Goal: Task Accomplishment & Management: Manage account settings

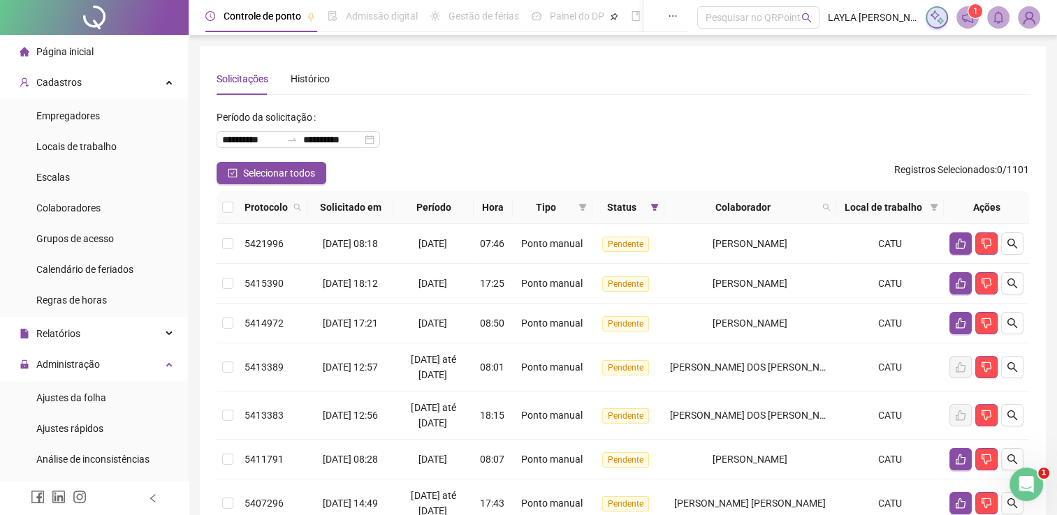
scroll to position [136, 0]
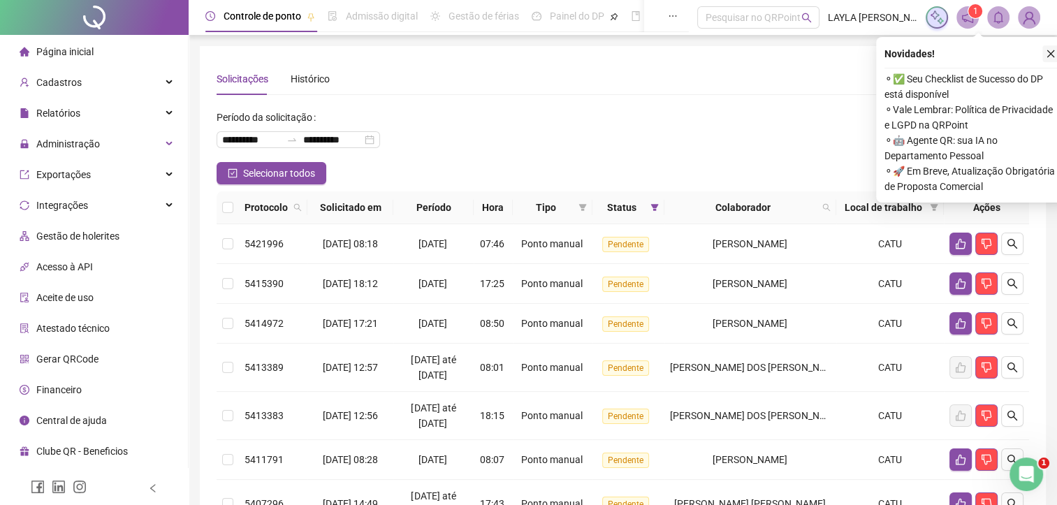
click at [1051, 58] on icon "close" at bounding box center [1051, 54] width 10 height 10
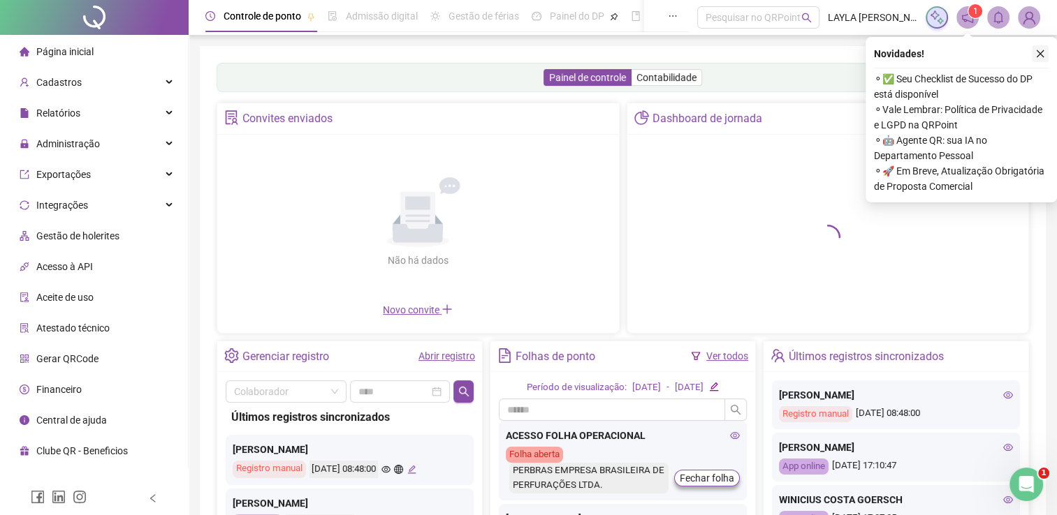
click at [1036, 54] on icon "close" at bounding box center [1040, 54] width 10 height 10
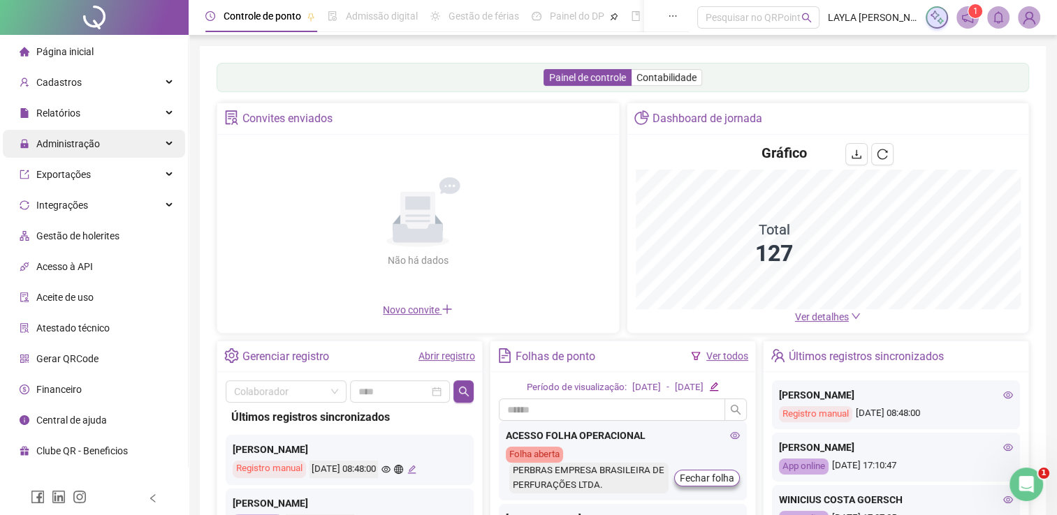
click at [145, 145] on div "Administração" at bounding box center [94, 144] width 182 height 28
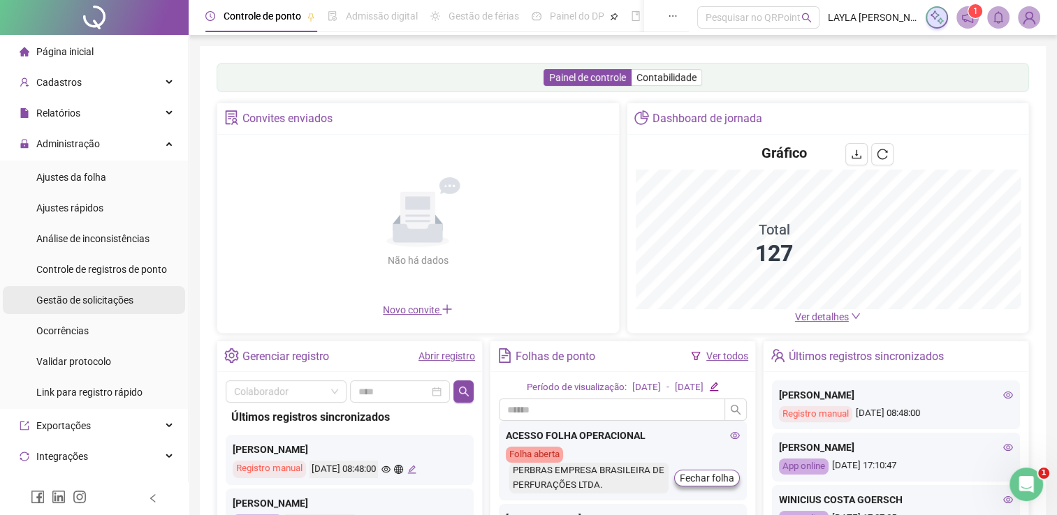
click at [90, 313] on div "Gestão de solicitações" at bounding box center [84, 300] width 97 height 28
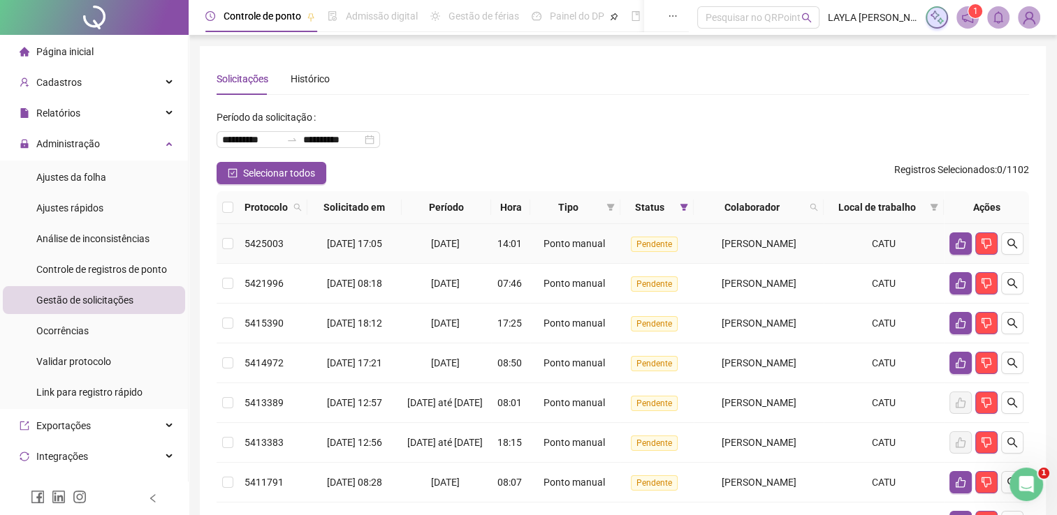
click at [766, 235] on td "RODRIGO SENA COSTA" at bounding box center [759, 244] width 130 height 40
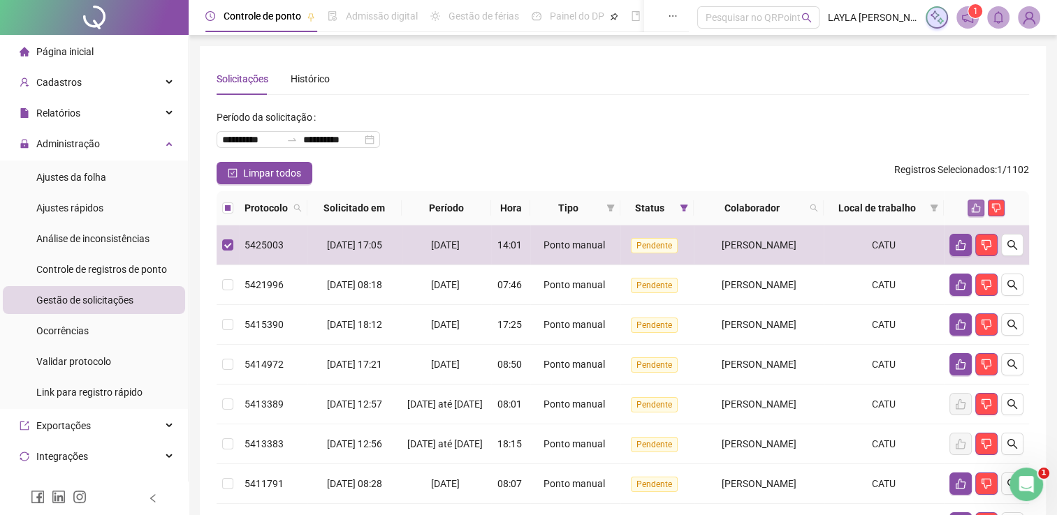
click at [969, 205] on button "button" at bounding box center [975, 208] width 17 height 17
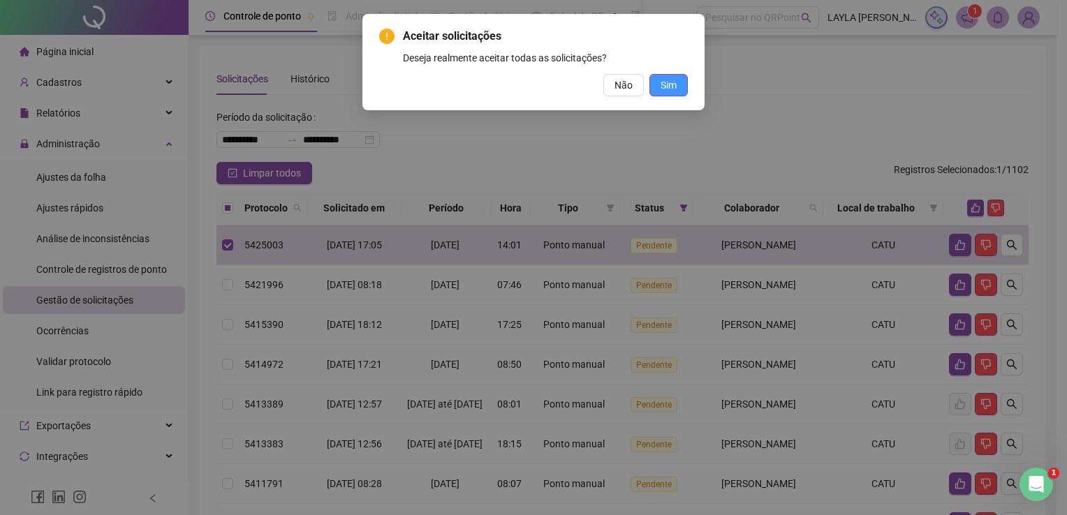
click at [671, 93] on button "Sim" at bounding box center [669, 85] width 38 height 22
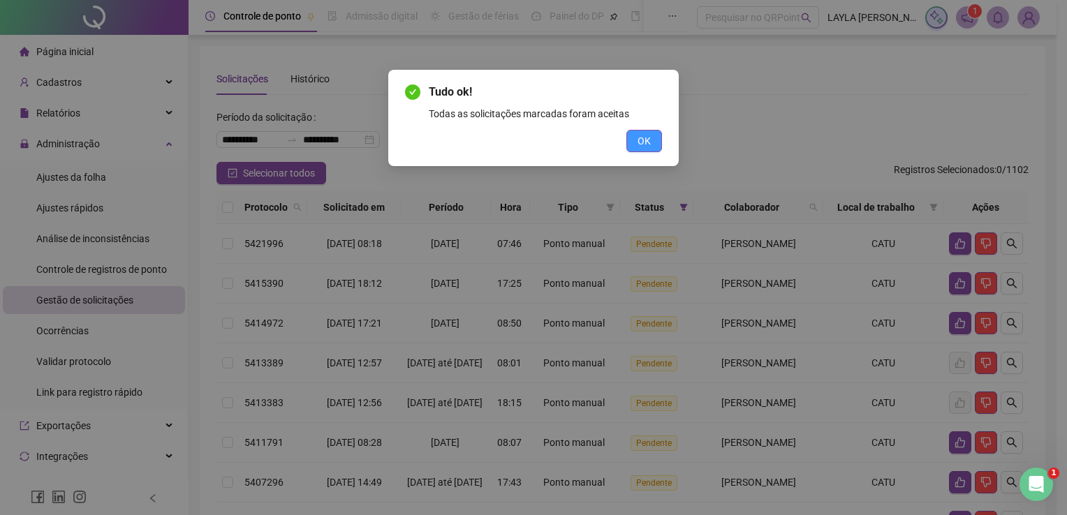
click at [630, 146] on button "OK" at bounding box center [645, 141] width 36 height 22
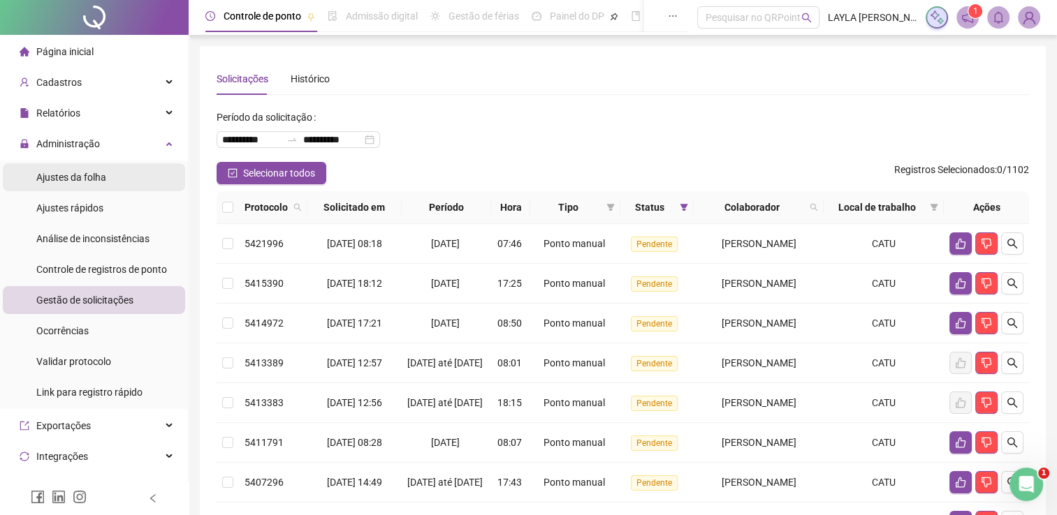
click at [101, 184] on div "Ajustes da folha" at bounding box center [71, 177] width 70 height 28
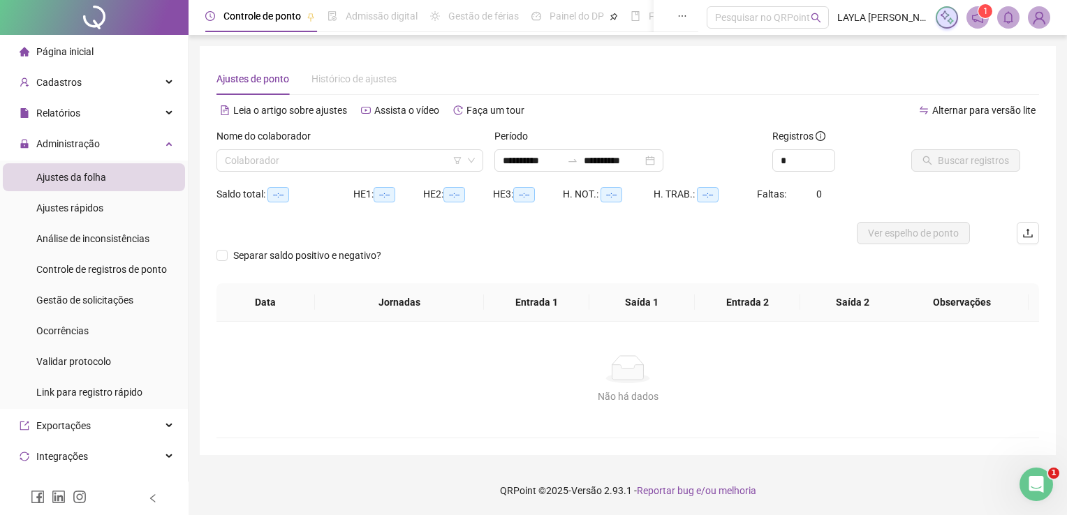
type input "**********"
drag, startPoint x: 784, startPoint y: 159, endPoint x: 650, endPoint y: 157, distance: 133.4
click at [650, 157] on div "**********" at bounding box center [628, 156] width 834 height 54
type input "*"
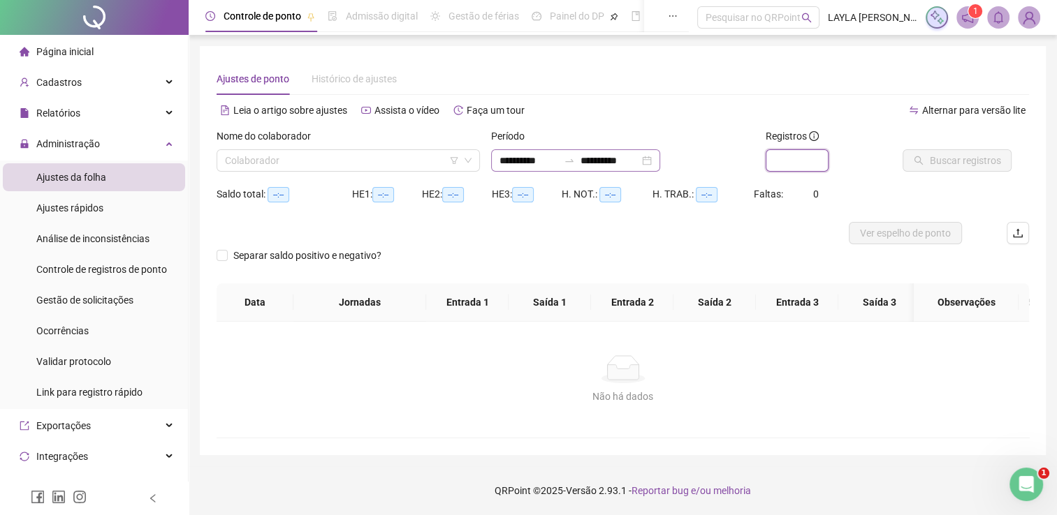
type input "*"
click at [365, 161] on input "search" at bounding box center [342, 160] width 234 height 21
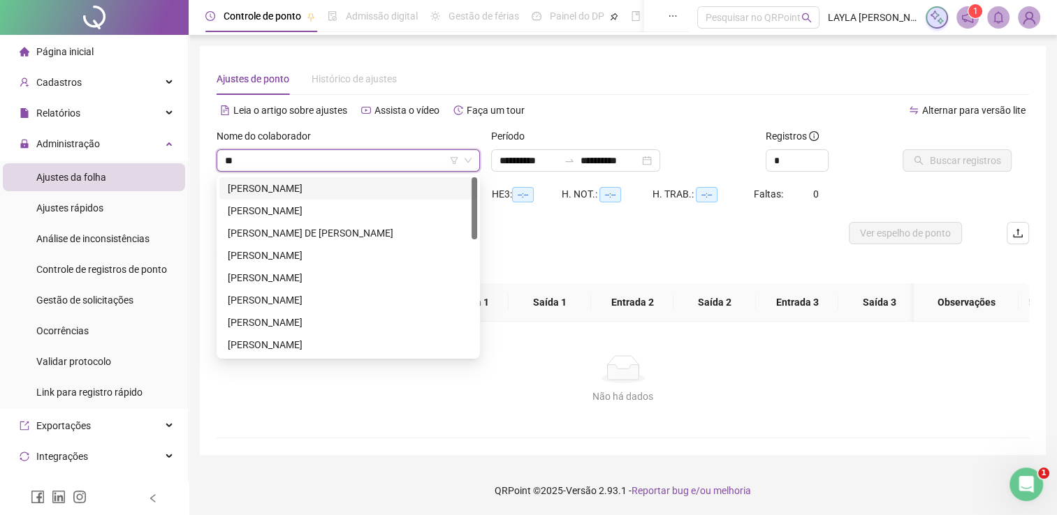
type input "***"
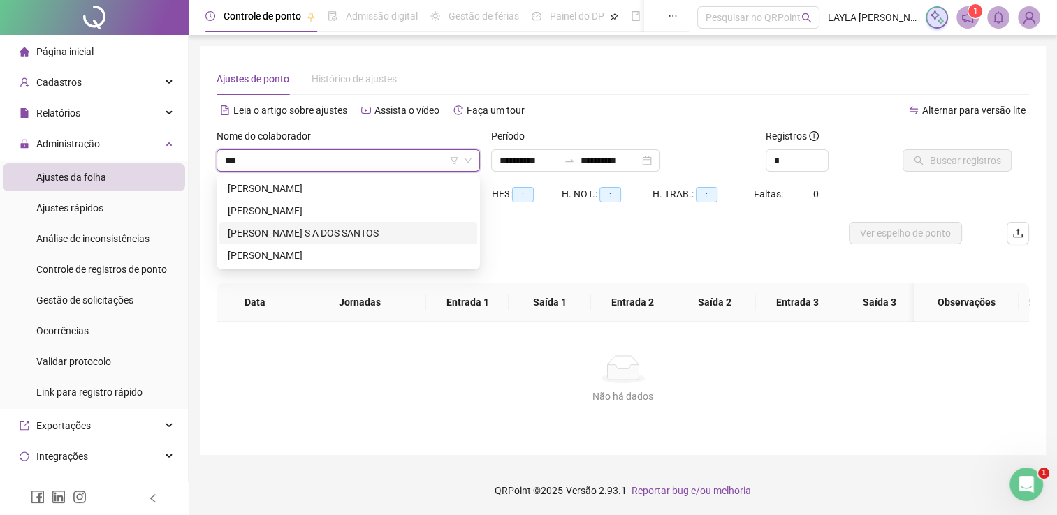
click at [358, 226] on div "LAURA VICTORIA S A DOS SANTOS" at bounding box center [348, 233] width 241 height 15
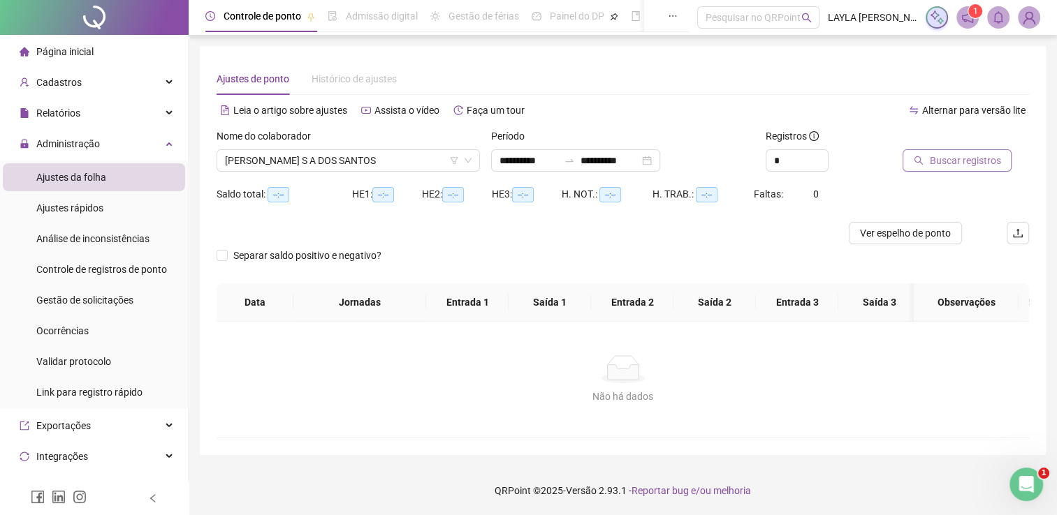
click at [935, 161] on span "Buscar registros" at bounding box center [964, 160] width 71 height 15
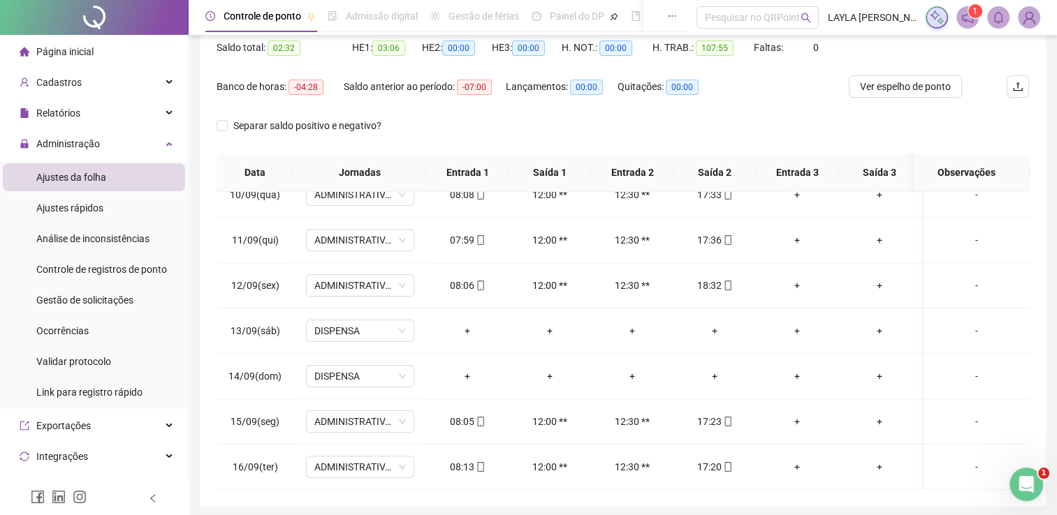
scroll to position [198, 0]
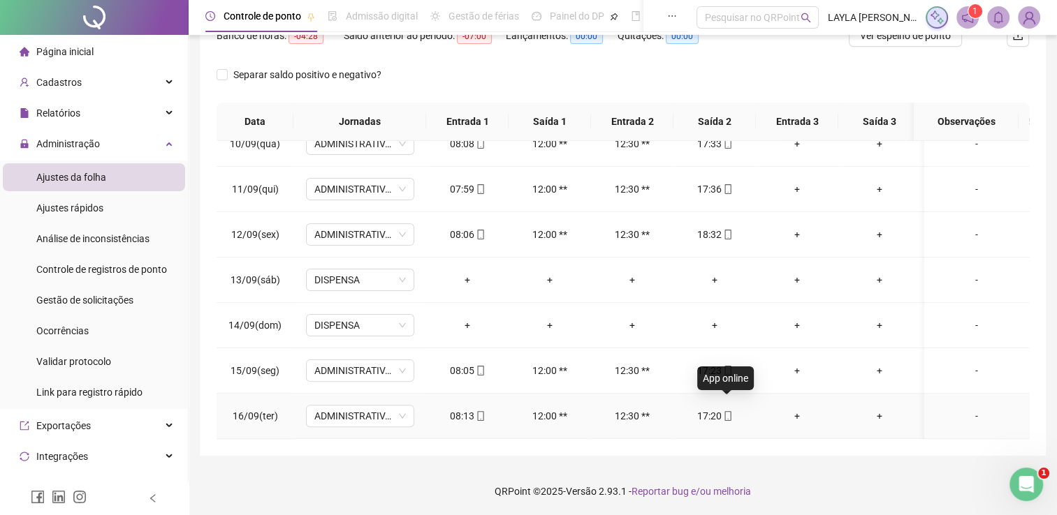
click at [726, 411] on icon "mobile" at bounding box center [727, 416] width 6 height 10
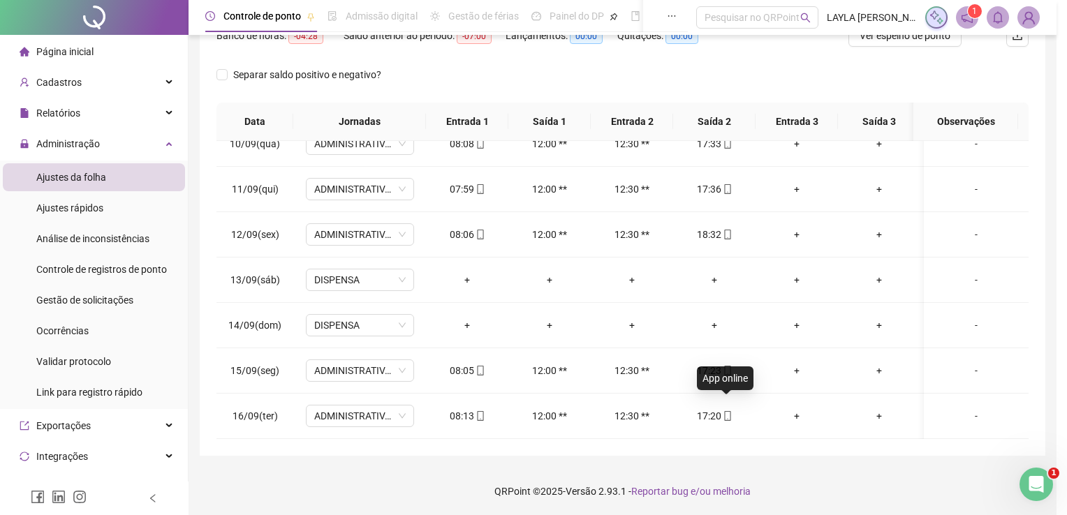
type input "**********"
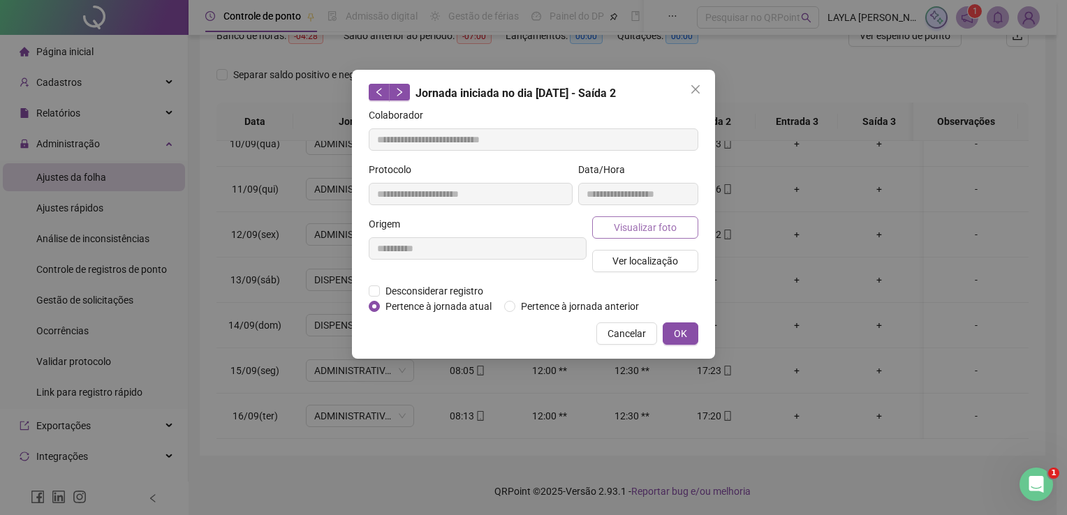
click at [662, 222] on span "Visualizar foto" at bounding box center [645, 227] width 63 height 15
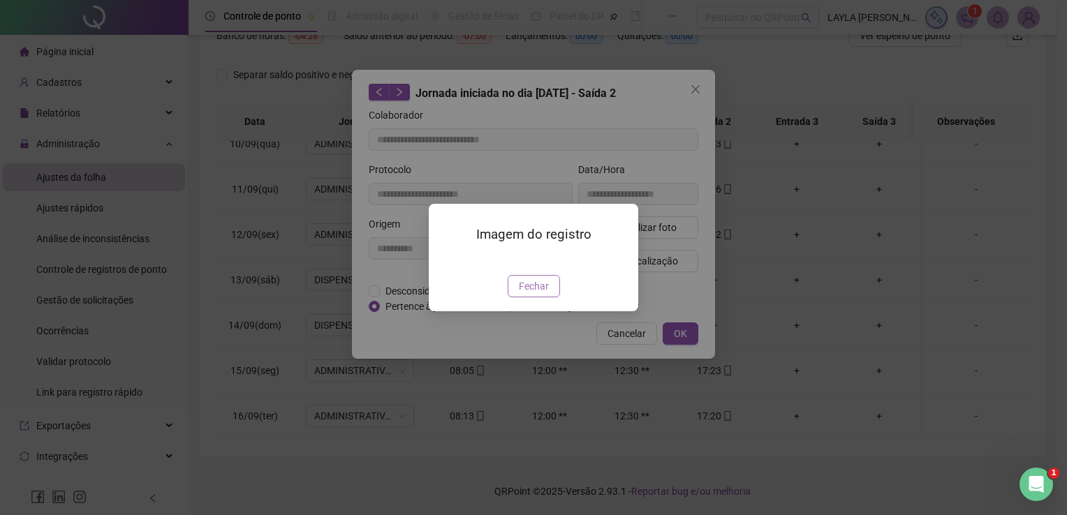
click at [539, 294] on span "Fechar" at bounding box center [534, 286] width 30 height 15
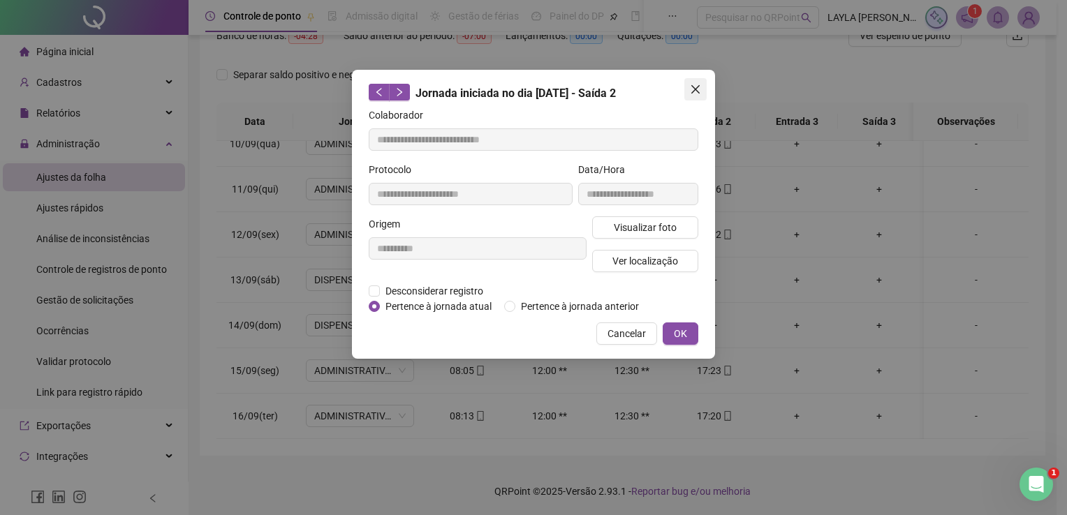
click at [699, 95] on button "Close" at bounding box center [696, 89] width 22 height 22
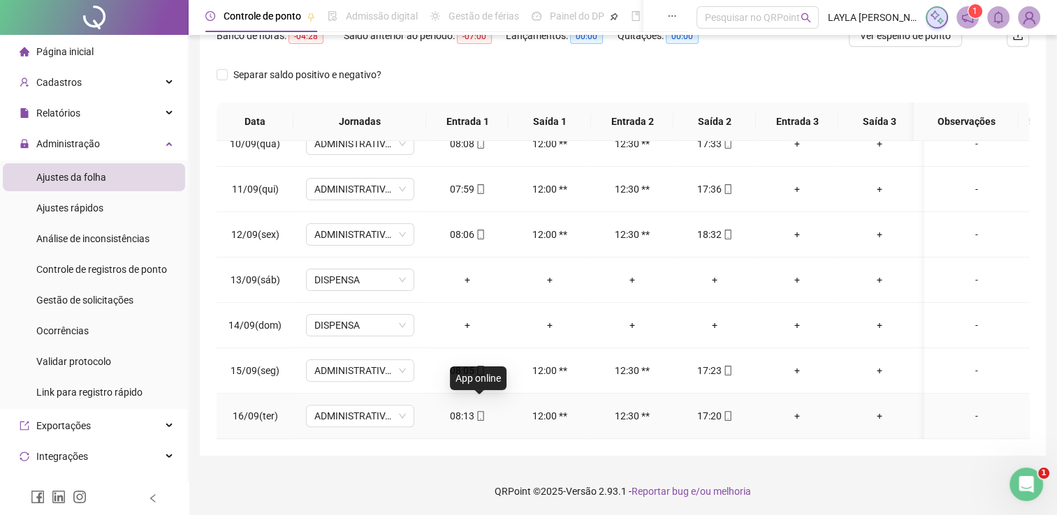
click at [481, 411] on icon "mobile" at bounding box center [481, 416] width 10 height 10
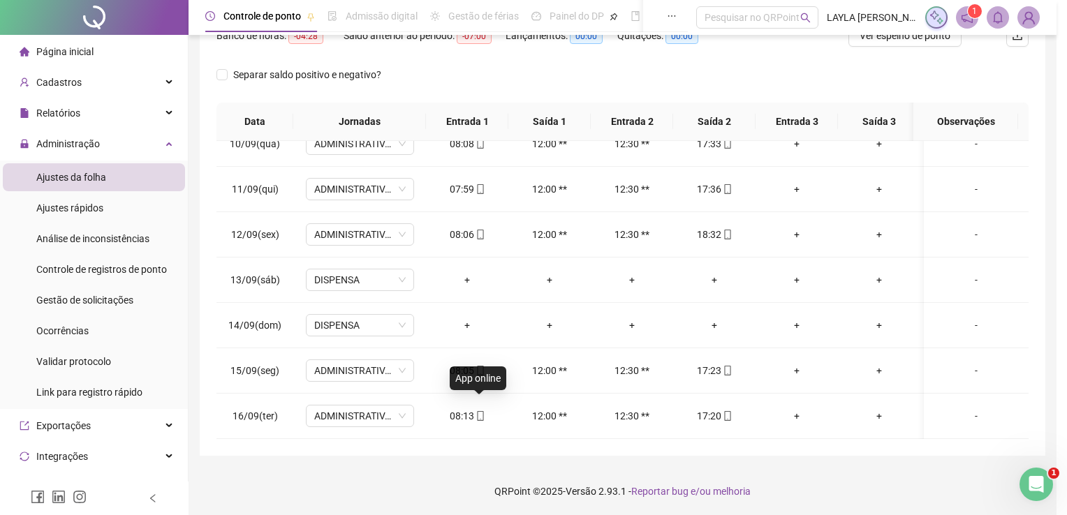
type input "**********"
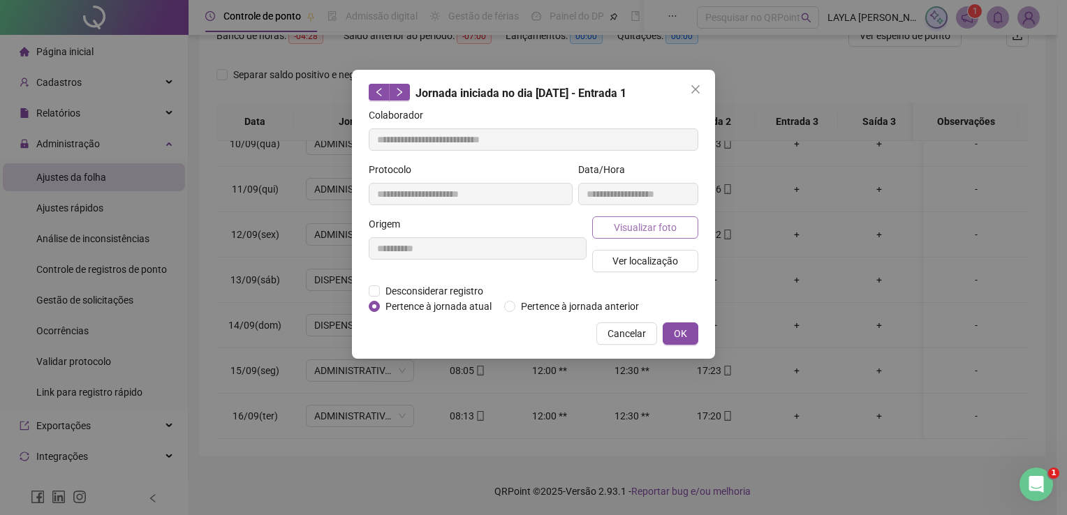
click at [627, 225] on span "Visualizar foto" at bounding box center [645, 227] width 63 height 15
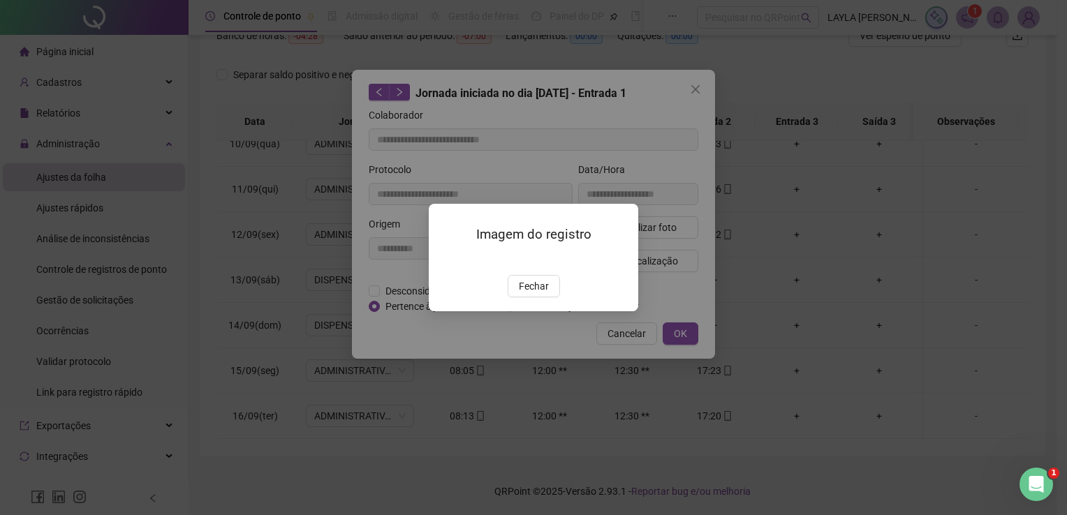
click at [544, 311] on div "Imagem do registro Fechar" at bounding box center [534, 257] width 210 height 107
click at [534, 294] on span "Fechar" at bounding box center [534, 286] width 30 height 15
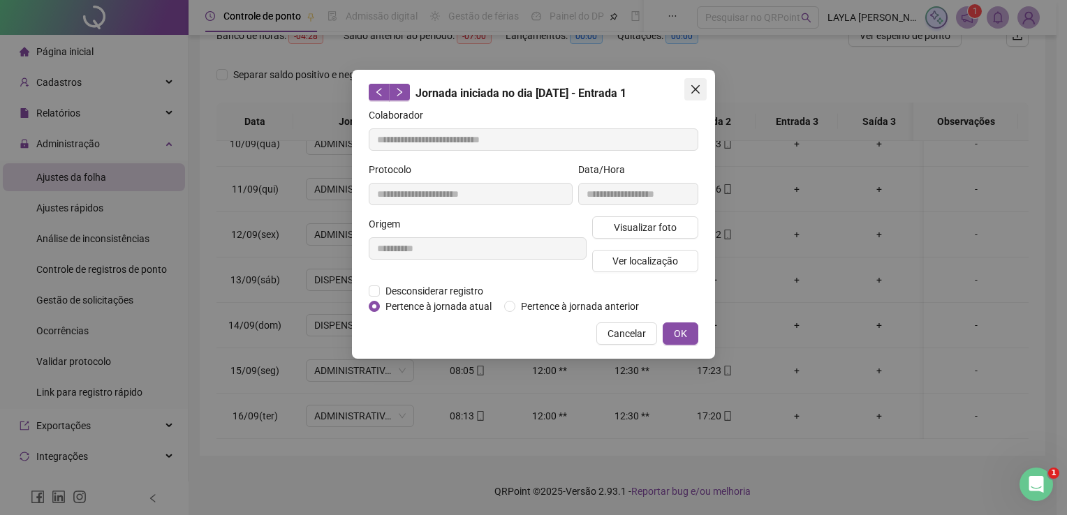
click at [694, 93] on icon "close" at bounding box center [695, 89] width 11 height 11
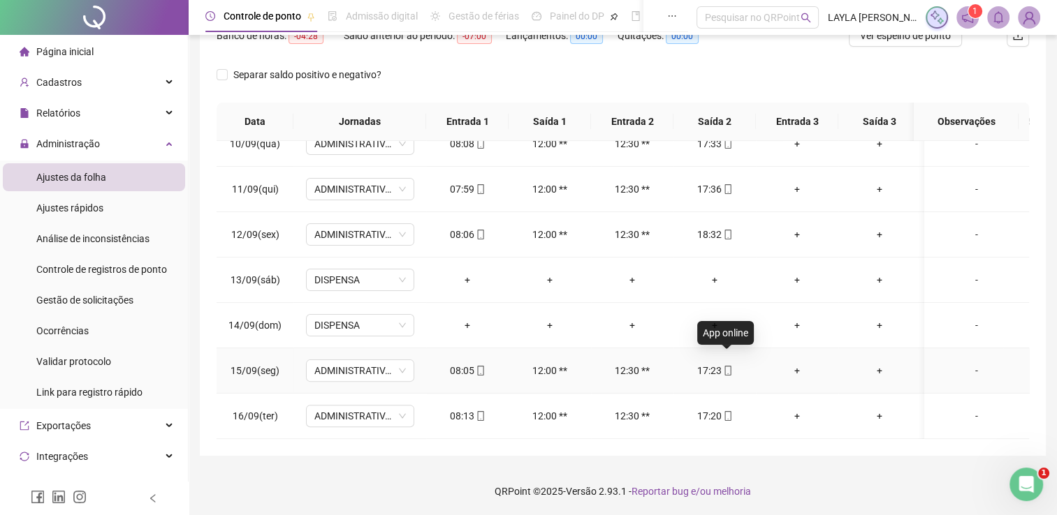
click at [729, 366] on icon "mobile" at bounding box center [728, 371] width 10 height 10
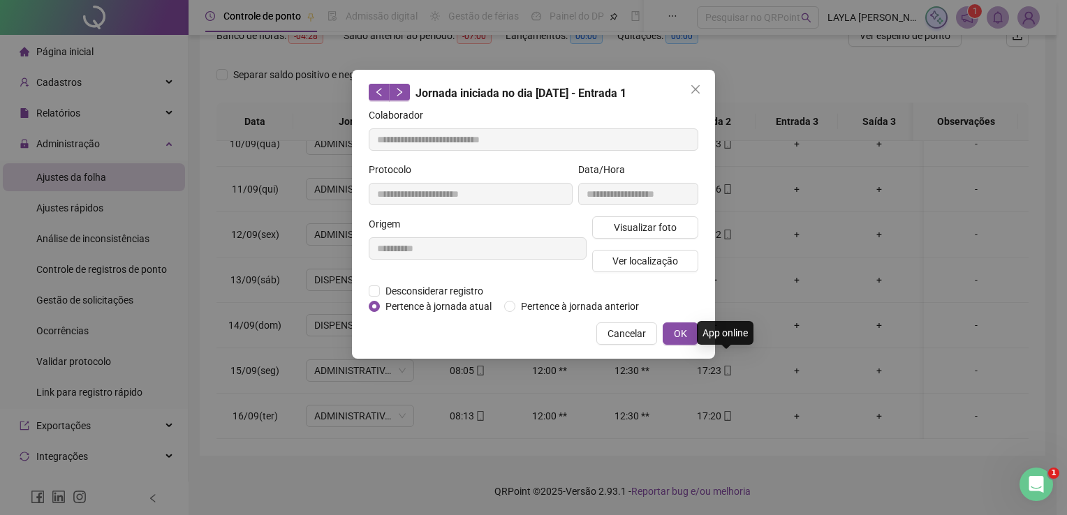
type input "**********"
click at [648, 228] on span "Visualizar foto" at bounding box center [645, 227] width 63 height 15
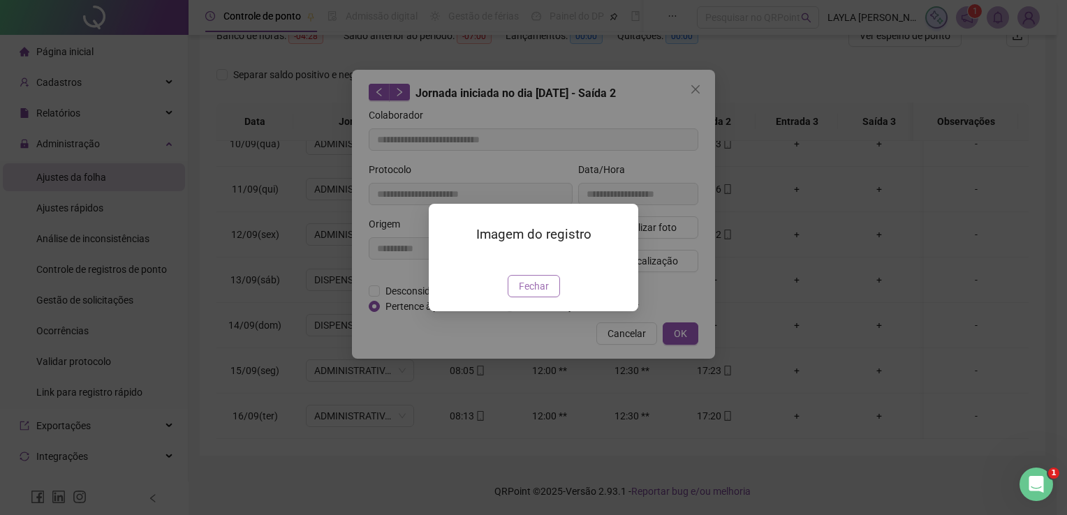
click at [546, 298] on button "Fechar" at bounding box center [534, 286] width 52 height 22
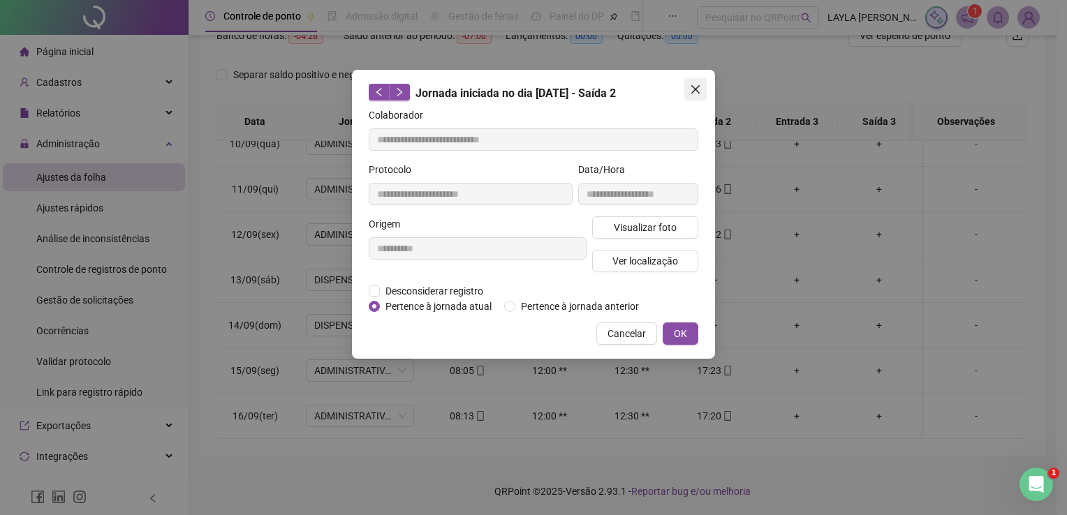
drag, startPoint x: 682, startPoint y: 87, endPoint x: 694, endPoint y: 86, distance: 11.9
click at [694, 86] on div "**********" at bounding box center [533, 214] width 363 height 289
click at [694, 86] on icon "close" at bounding box center [695, 89] width 11 height 11
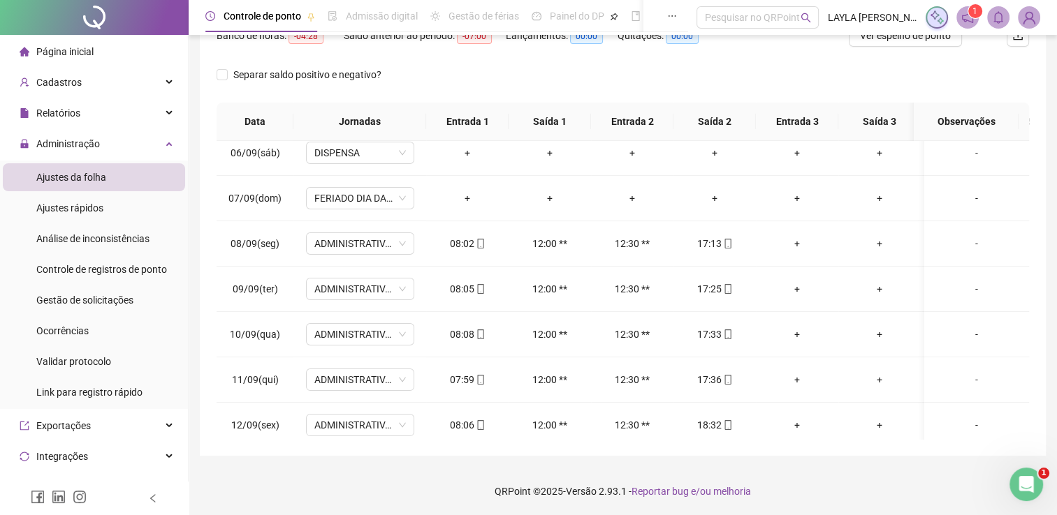
scroll to position [238, 0]
click at [726, 238] on icon "mobile" at bounding box center [727, 243] width 6 height 10
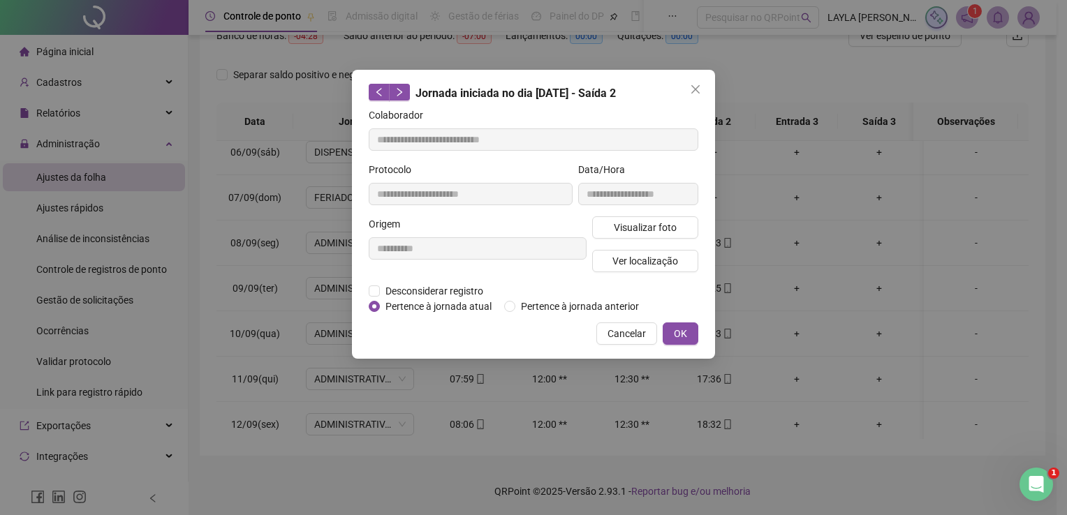
type input "**********"
click at [671, 235] on button "Visualizar foto" at bounding box center [645, 228] width 106 height 22
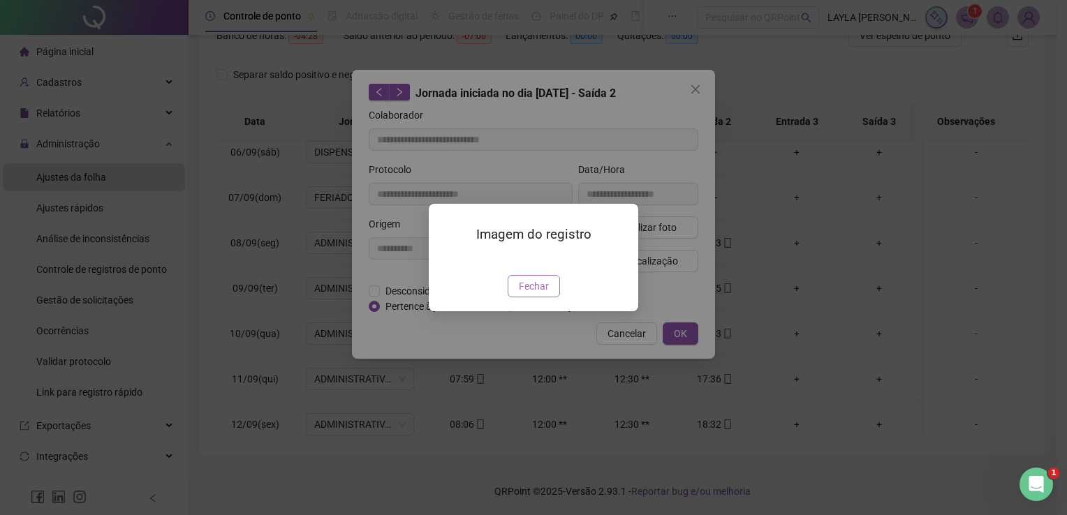
click at [525, 294] on span "Fechar" at bounding box center [534, 286] width 30 height 15
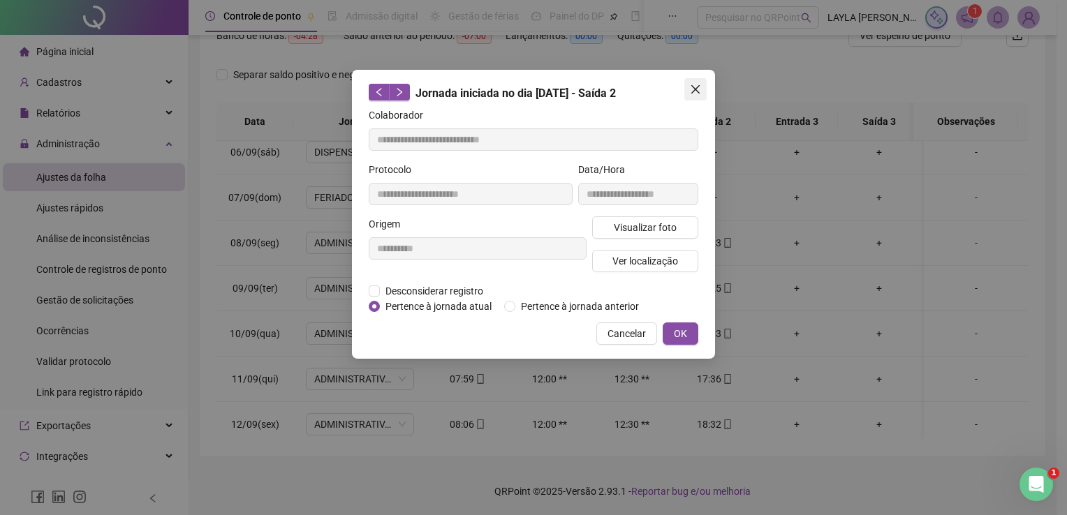
click at [696, 91] on icon "close" at bounding box center [696, 89] width 8 height 8
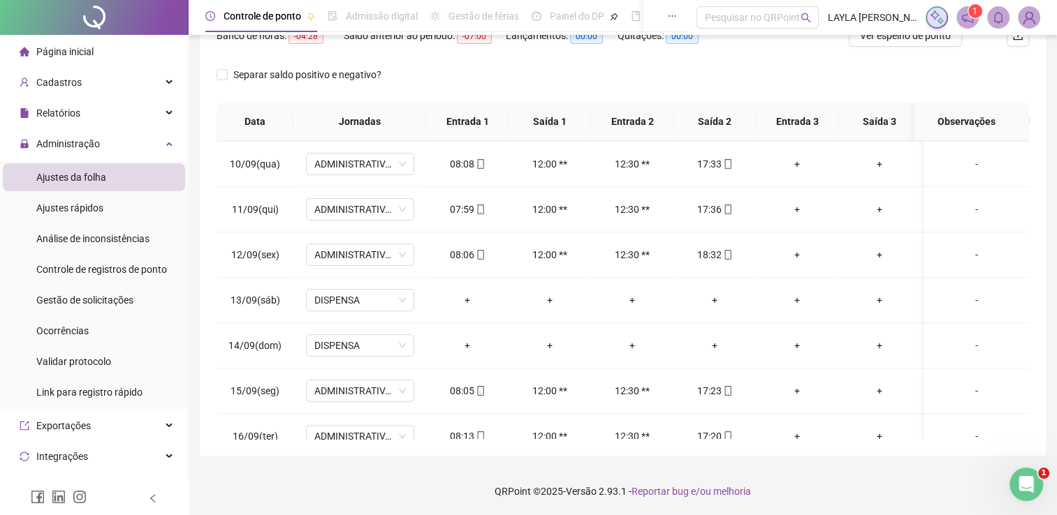
scroll to position [436, 0]
